Goal: Manage account settings

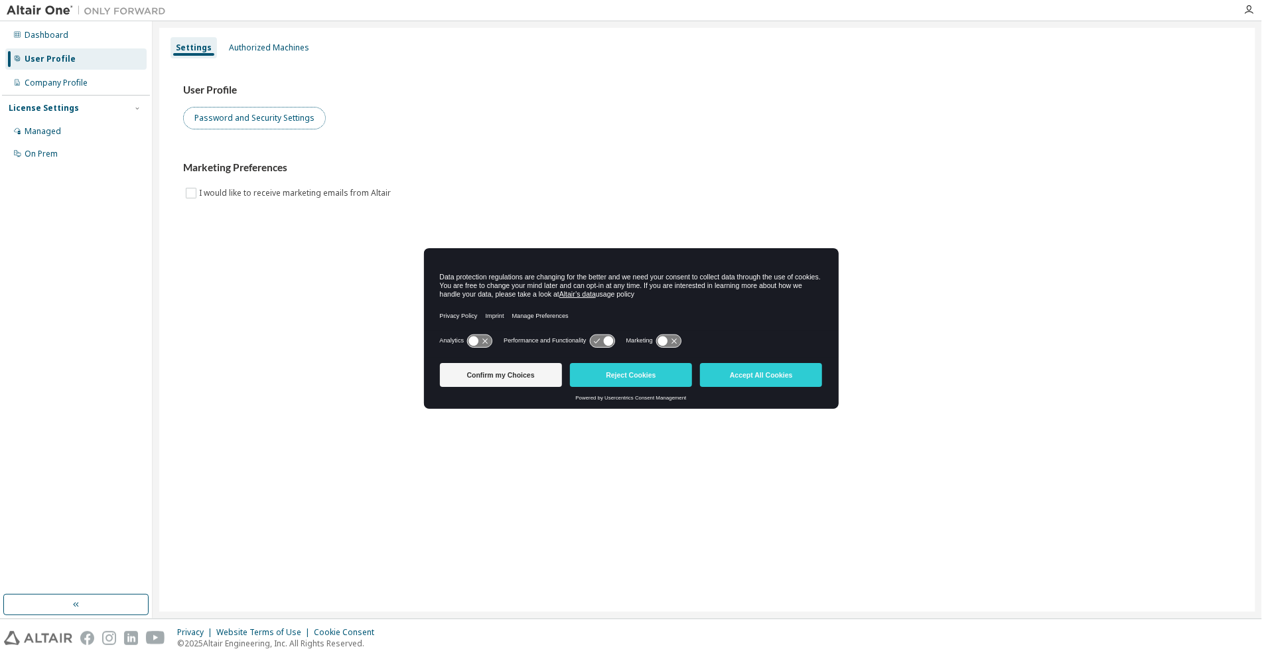
click at [270, 114] on button "Password and Security Settings" at bounding box center [254, 118] width 143 height 23
click at [50, 36] on div "Dashboard" at bounding box center [47, 35] width 44 height 11
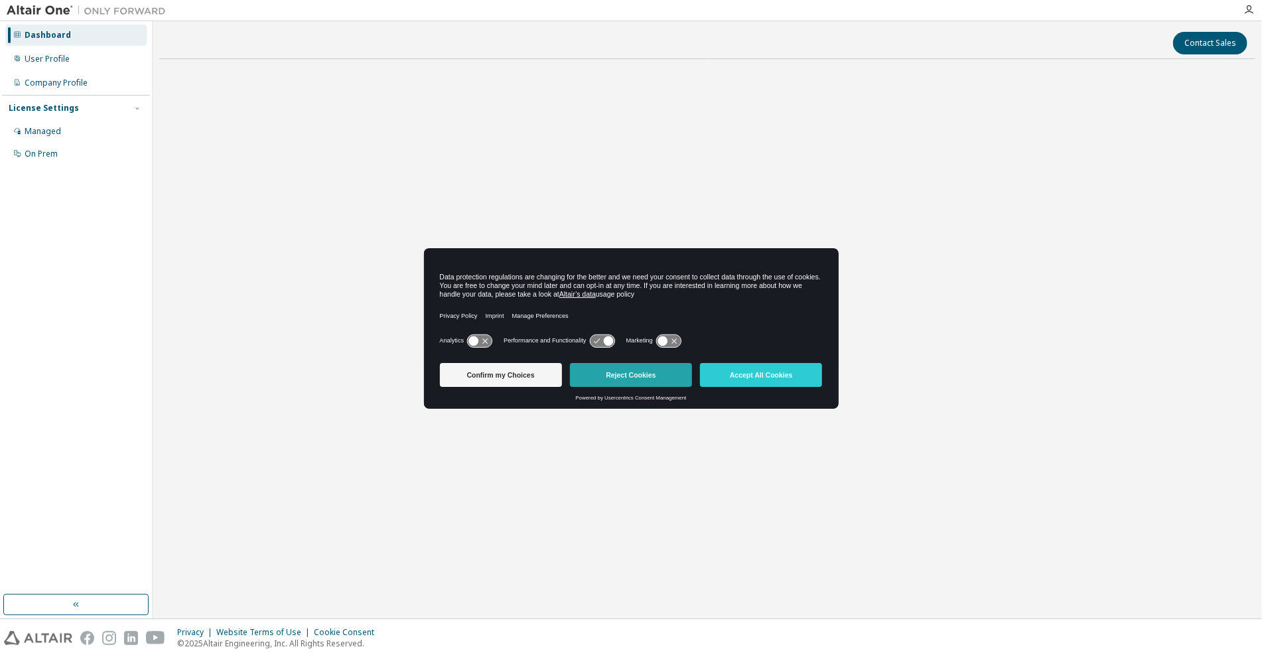
click at [607, 371] on button "Reject Cookies" at bounding box center [631, 375] width 122 height 24
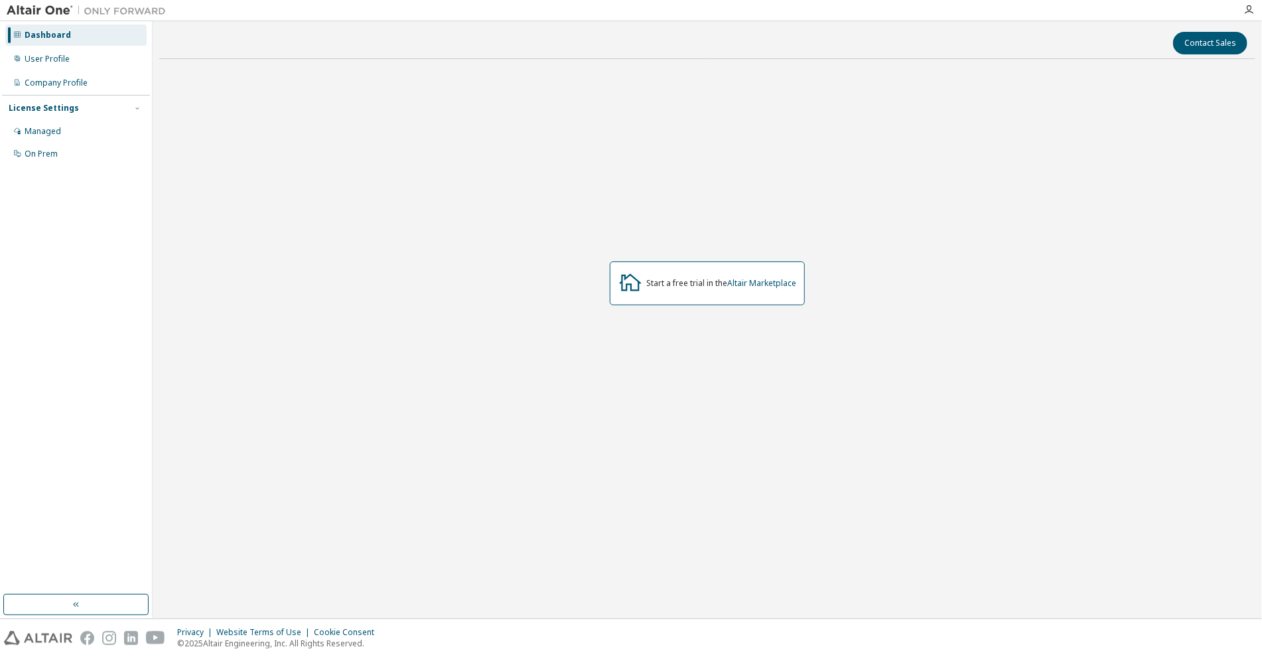
click at [64, 37] on div "Dashboard" at bounding box center [48, 35] width 46 height 11
